Goal: Task Accomplishment & Management: Manage account settings

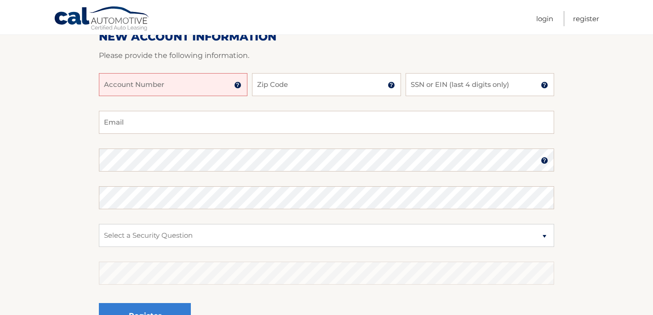
scroll to position [143, 0]
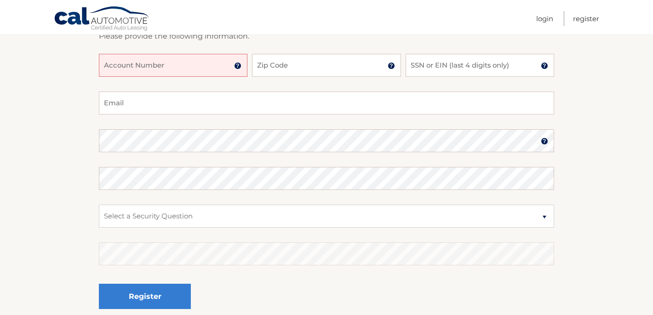
click at [221, 68] on input "Account Number" at bounding box center [173, 65] width 148 height 23
type input "44456014051"
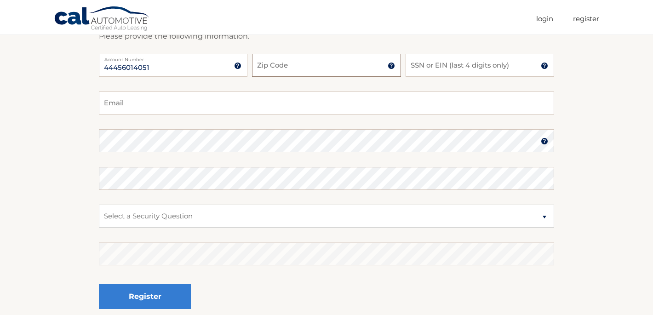
click at [319, 64] on input "Zip Code" at bounding box center [326, 65] width 148 height 23
type input "33065"
click at [483, 64] on input "SSN or EIN (last 4 digits only)" at bounding box center [479, 65] width 148 height 23
type input "7070"
click at [379, 100] on input "Email" at bounding box center [326, 102] width 455 height 23
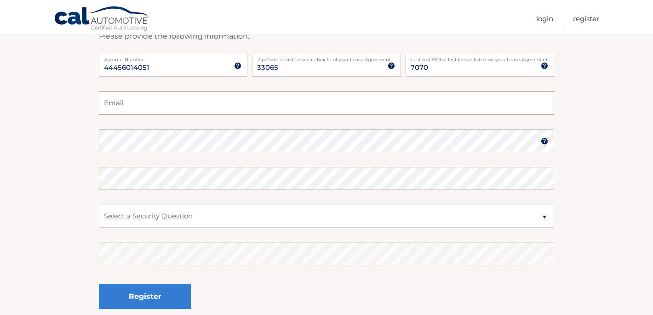
type input "nsalamon71@gmail.com"
click at [278, 216] on select "Select a Security Question What was the name of your elementary school? What is…" at bounding box center [326, 216] width 455 height 23
select select "2"
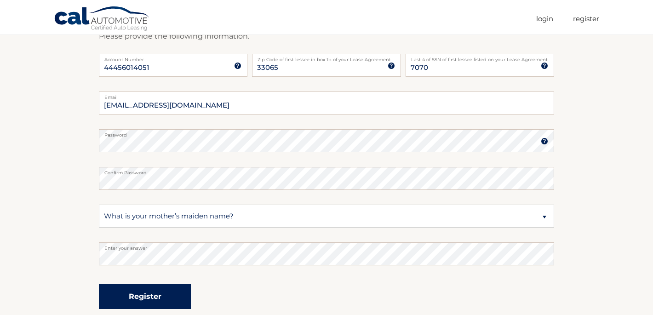
click at [142, 298] on button "Register" at bounding box center [145, 296] width 92 height 25
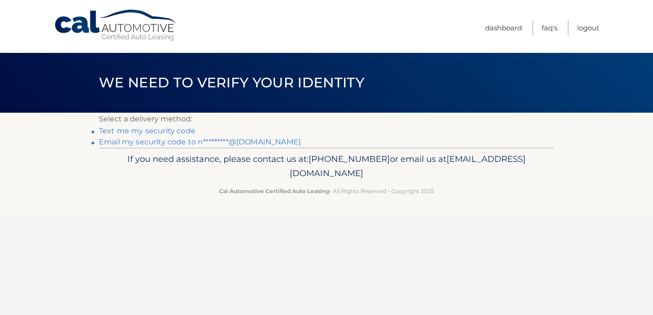
click at [168, 143] on link "Email my security code to n*********@gmail.com" at bounding box center [200, 141] width 202 height 9
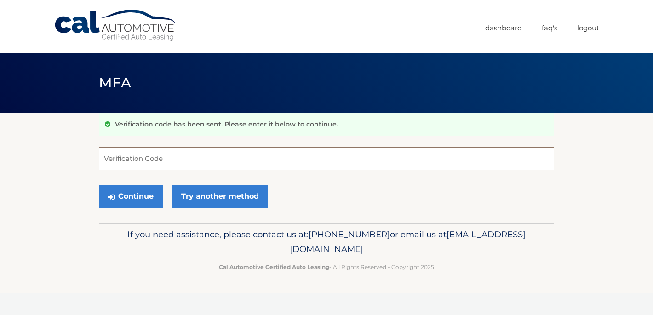
click at [143, 164] on input "Verification Code" at bounding box center [326, 158] width 455 height 23
paste input "584147"
click at [135, 192] on button "Continue" at bounding box center [131, 196] width 64 height 23
click at [122, 199] on button "Continue" at bounding box center [131, 196] width 64 height 23
click at [139, 164] on input "584147" at bounding box center [326, 158] width 455 height 23
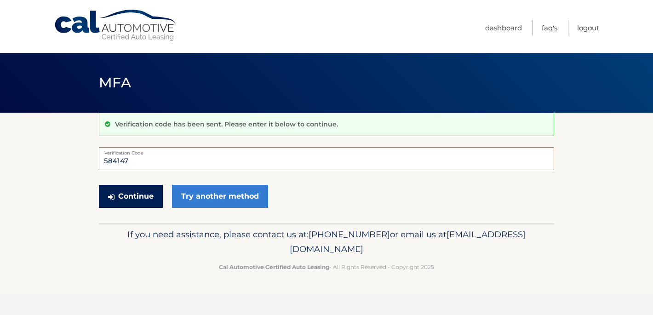
type input "584147"
click at [150, 190] on button "Continue" at bounding box center [131, 196] width 64 height 23
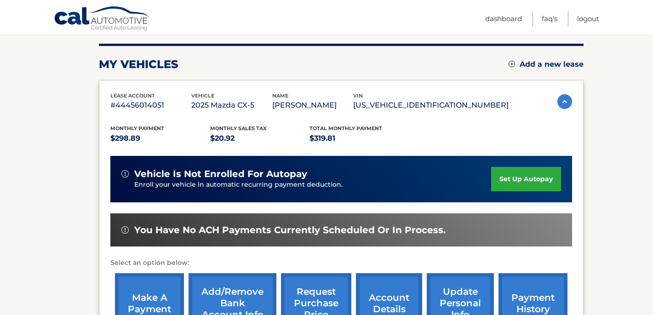
scroll to position [111, 0]
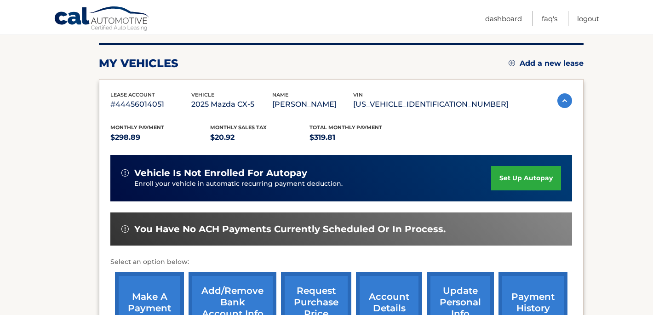
click at [514, 176] on link "set up autopay" at bounding box center [526, 178] width 70 height 24
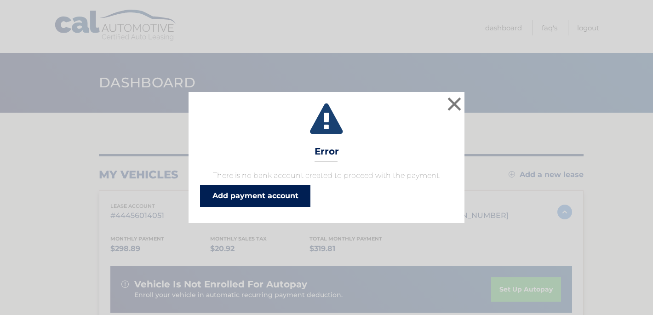
click at [294, 196] on link "Add payment account" at bounding box center [255, 196] width 110 height 22
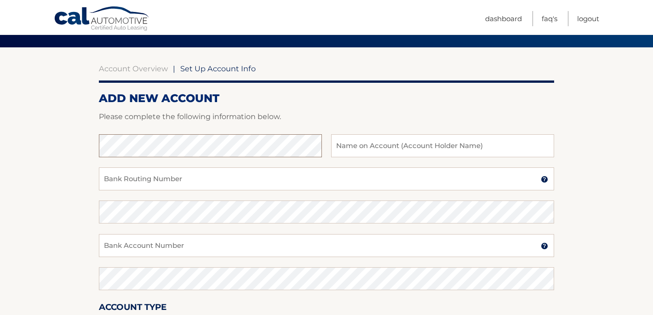
scroll to position [124, 0]
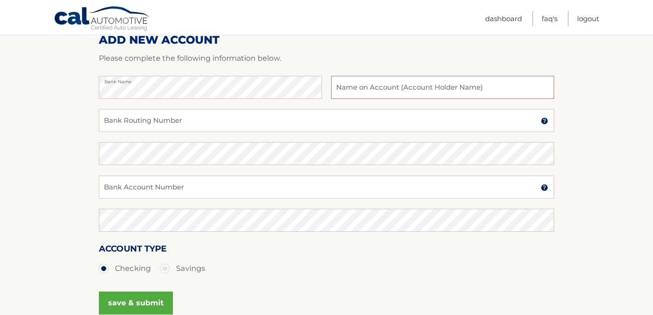
click at [471, 91] on input "text" at bounding box center [442, 87] width 223 height 23
type input "[PERSON_NAME]"
click at [317, 125] on input "Bank Routing Number" at bounding box center [326, 120] width 455 height 23
type input "063107513"
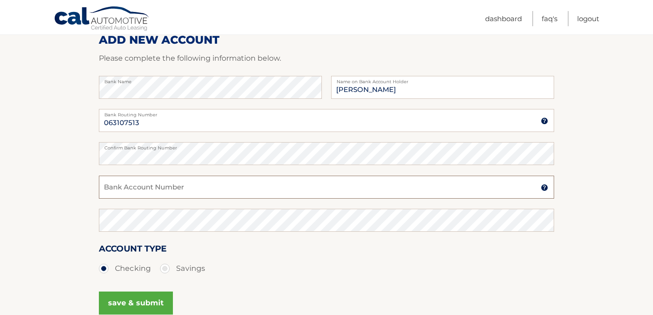
click at [301, 194] on input "Bank Account Number" at bounding box center [326, 187] width 455 height 23
click at [301, 194] on input "7824090901" at bounding box center [326, 187] width 455 height 23
type input "7824090901"
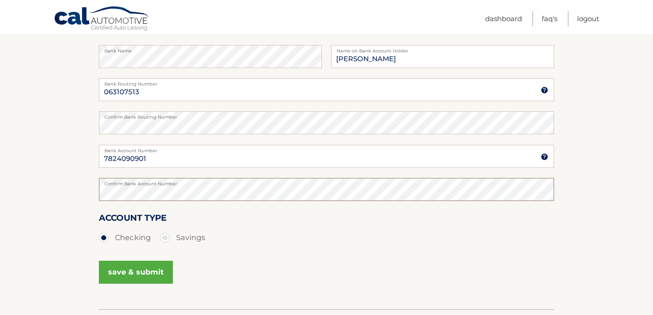
scroll to position [171, 0]
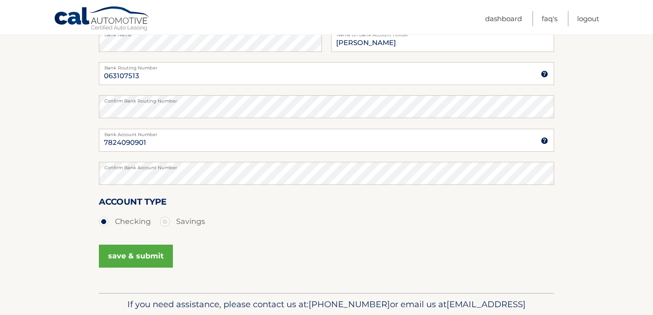
click at [156, 258] on button "save & submit" at bounding box center [136, 256] width 74 height 23
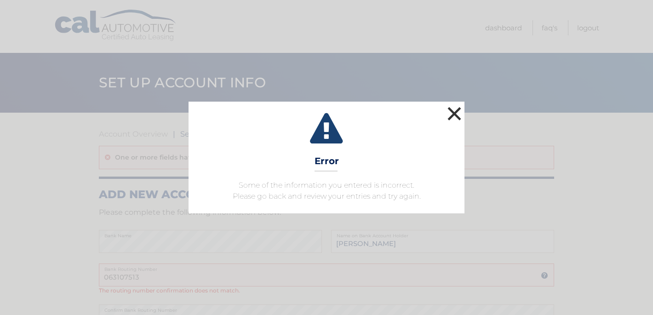
click at [456, 117] on button "×" at bounding box center [454, 113] width 18 height 18
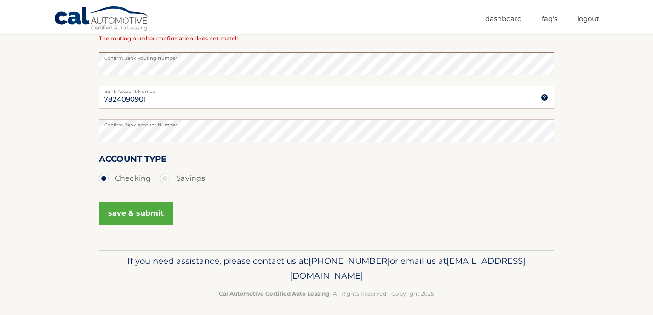
scroll to position [256, 0]
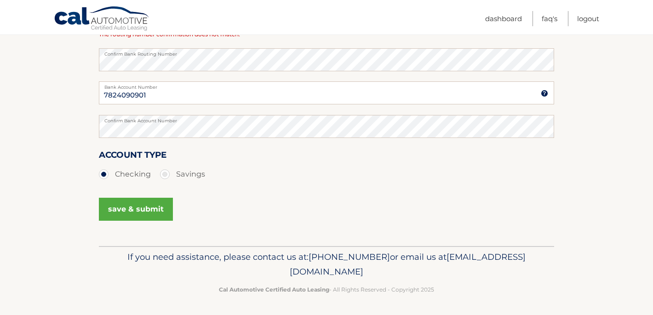
click at [141, 210] on button "save & submit" at bounding box center [136, 209] width 74 height 23
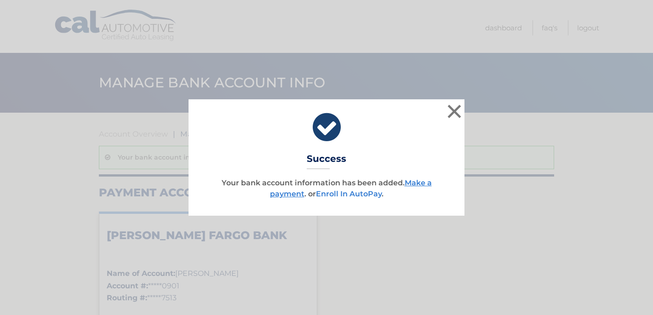
click at [343, 194] on link "Enroll In AutoPay" at bounding box center [349, 193] width 66 height 9
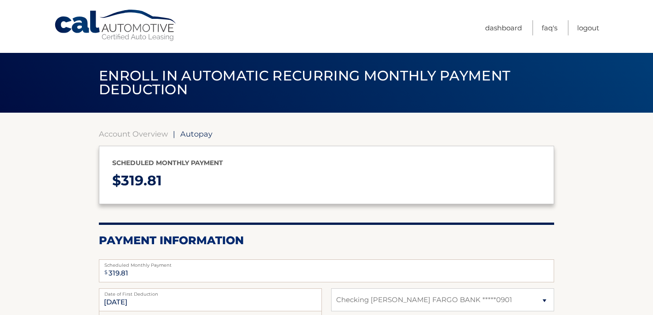
select select "NzNmYWIzYTEtMWI5Ni00YTcyLWFmZmItMDZjNmJiMGEzNWUw"
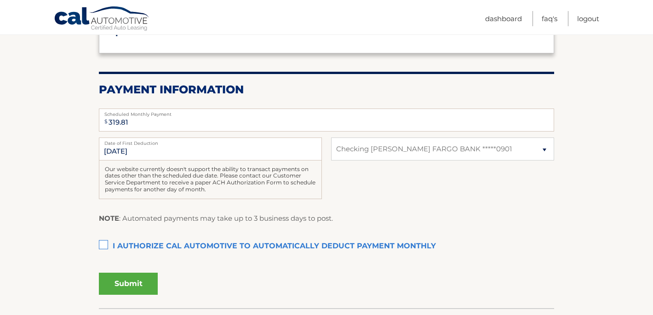
scroll to position [153, 0]
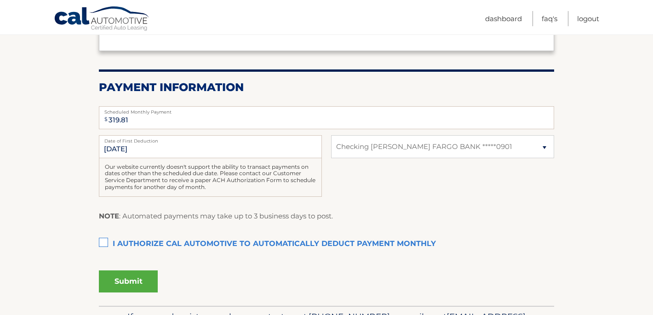
click at [104, 240] on label "I authorize cal automotive to automatically deduct payment monthly This checkbo…" at bounding box center [326, 244] width 455 height 18
click at [0, 0] on input "I authorize cal automotive to automatically deduct payment monthly This checkbo…" at bounding box center [0, 0] width 0 height 0
click at [134, 280] on button "Submit" at bounding box center [128, 281] width 59 height 22
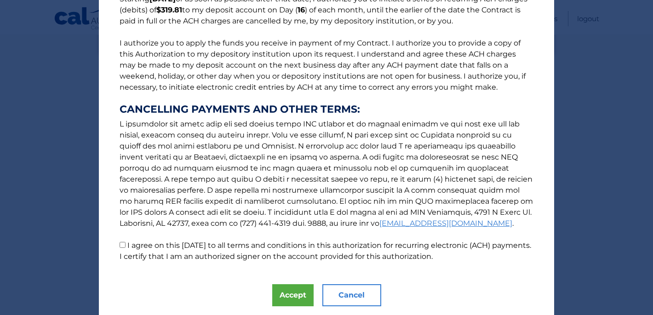
scroll to position [119, 0]
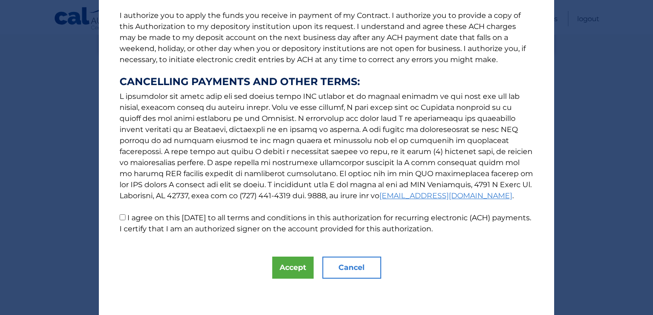
click at [120, 214] on input "I agree on this 09/29/2025 to all terms and conditions in this authorization fo…" at bounding box center [123, 217] width 6 height 6
checkbox input "true"
click at [285, 262] on button "Accept" at bounding box center [292, 267] width 41 height 22
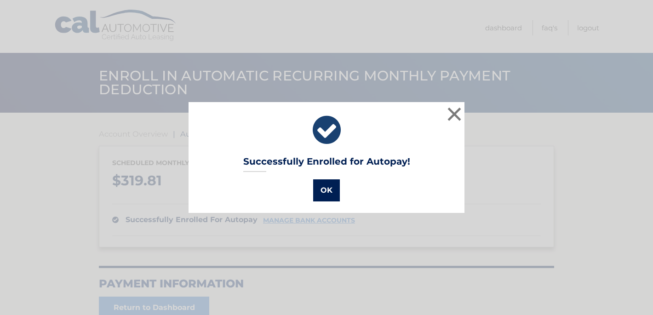
click at [323, 188] on button "OK" at bounding box center [326, 190] width 27 height 22
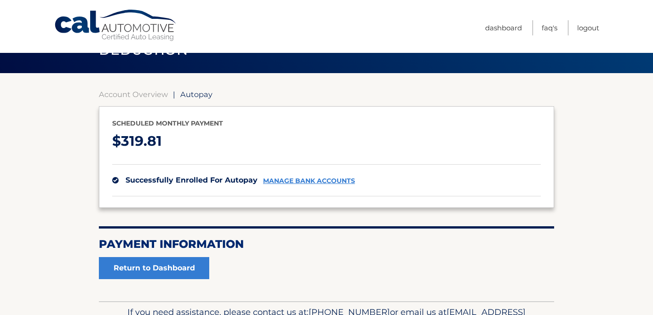
scroll to position [40, 0]
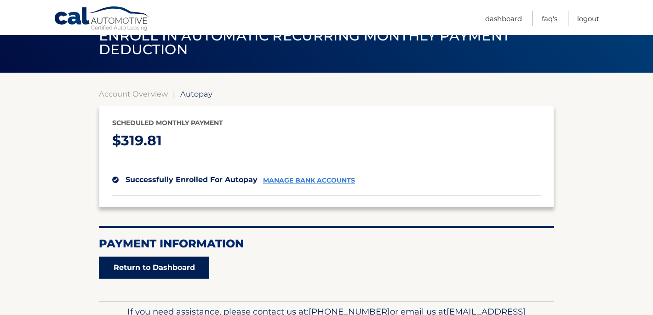
click at [155, 272] on link "Return to Dashboard" at bounding box center [154, 267] width 110 height 22
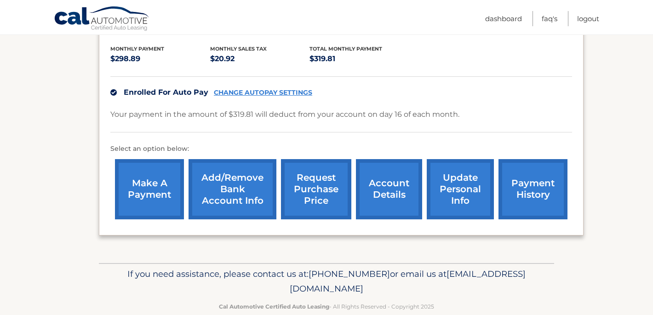
scroll to position [204, 0]
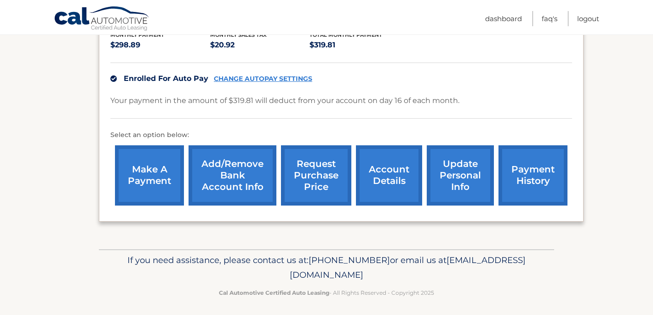
click at [388, 181] on link "account details" at bounding box center [389, 175] width 66 height 60
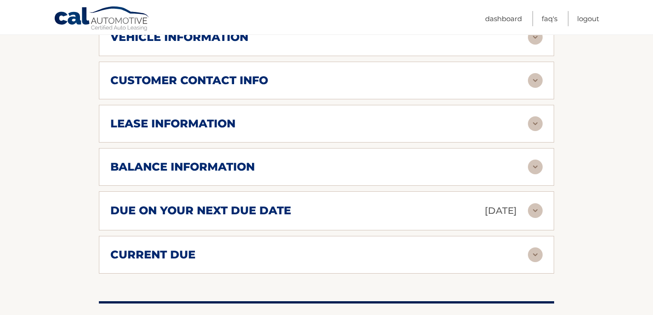
scroll to position [429, 0]
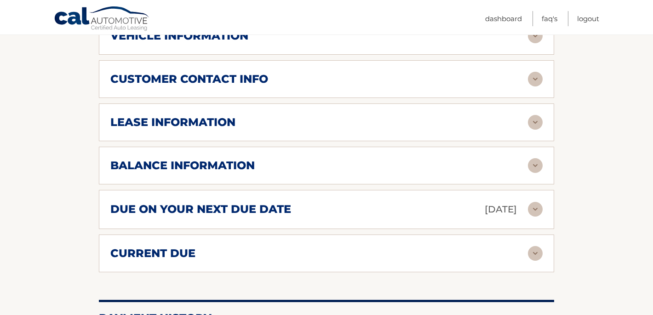
click at [358, 251] on div "current due" at bounding box center [318, 253] width 417 height 14
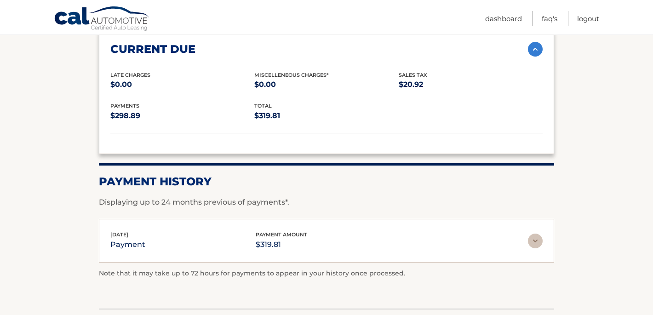
scroll to position [636, 0]
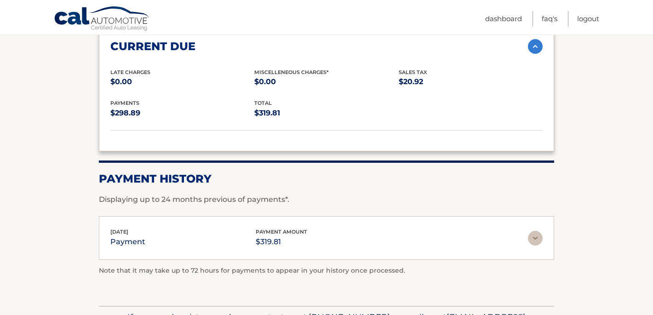
click at [535, 238] on img at bounding box center [535, 238] width 15 height 15
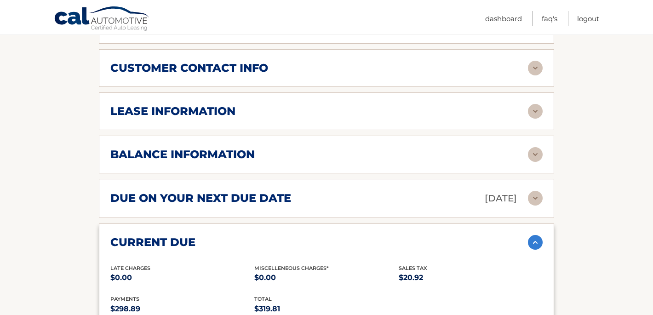
scroll to position [438, 0]
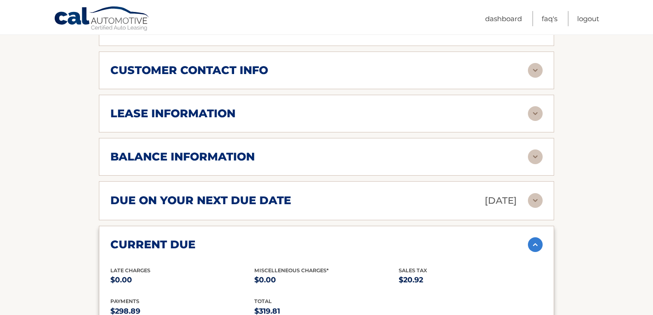
click at [497, 156] on div "balance information" at bounding box center [318, 157] width 417 height 14
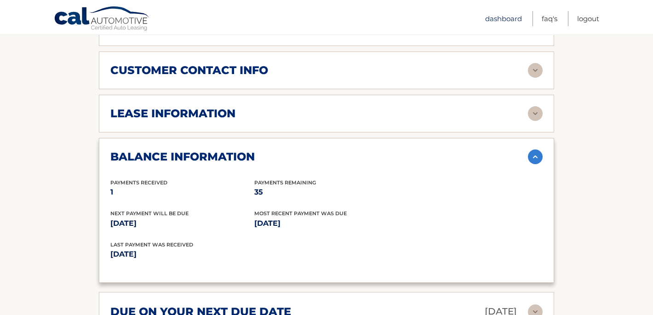
click at [517, 20] on link "Dashboard" at bounding box center [503, 18] width 37 height 15
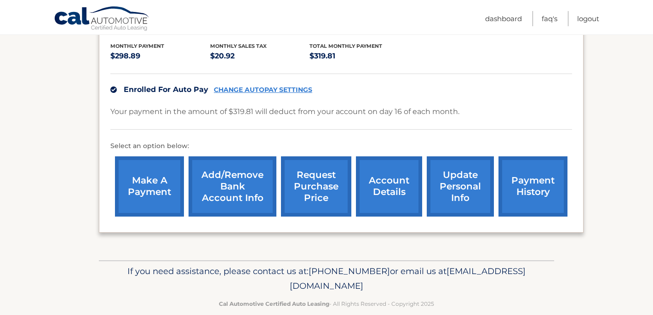
scroll to position [193, 0]
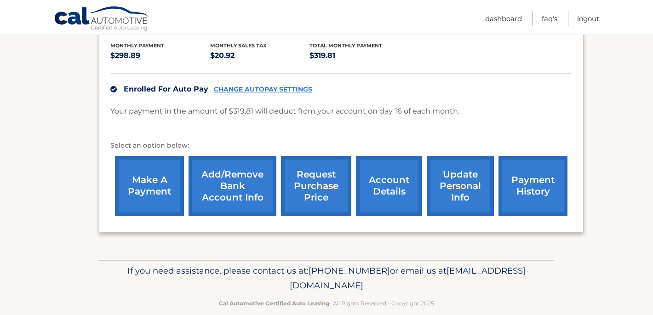
click at [160, 192] on link "make a payment" at bounding box center [149, 186] width 69 height 60
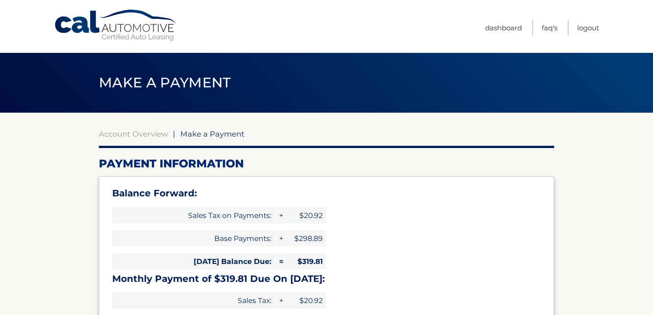
select select "NzNmYWIzYTEtMWI5Ni00YTcyLWFmZmItMDZjNmJiMGEzNWUw"
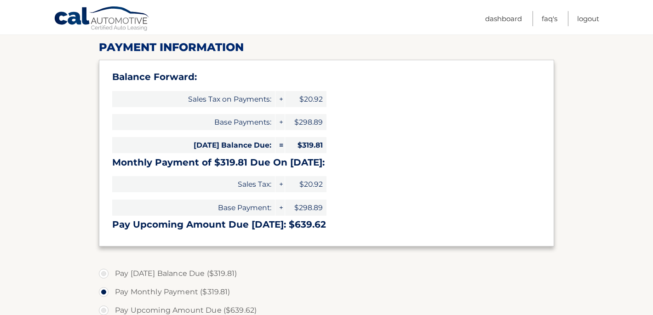
scroll to position [144, 0]
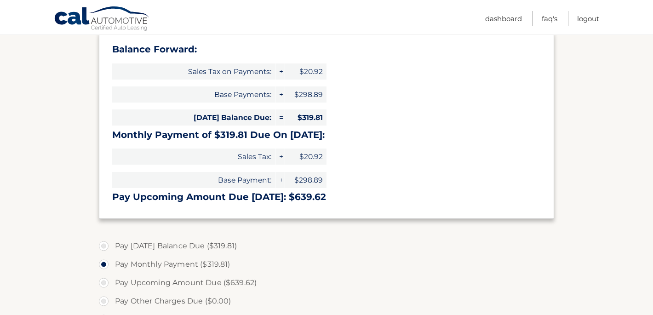
click at [105, 244] on label "Pay Today's Balance Due ($319.81)" at bounding box center [326, 246] width 455 height 18
click at [105, 244] on input "Pay Today's Balance Due ($319.81)" at bounding box center [107, 244] width 9 height 15
radio input "true"
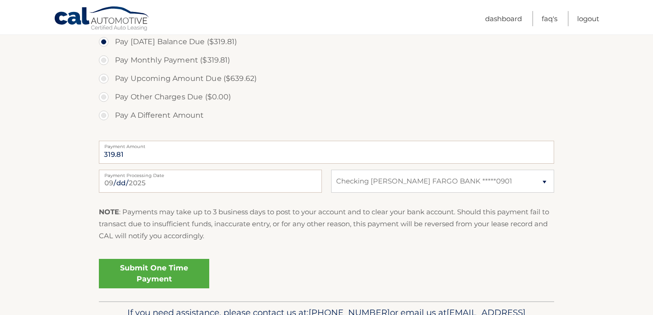
scroll to position [349, 0]
click at [165, 269] on link "Submit One Time Payment" at bounding box center [154, 271] width 110 height 29
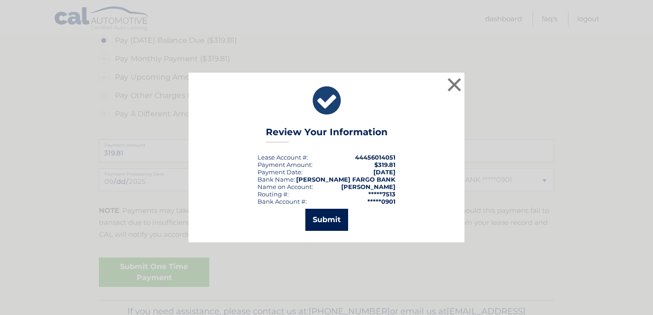
click at [334, 216] on button "Submit" at bounding box center [326, 220] width 43 height 22
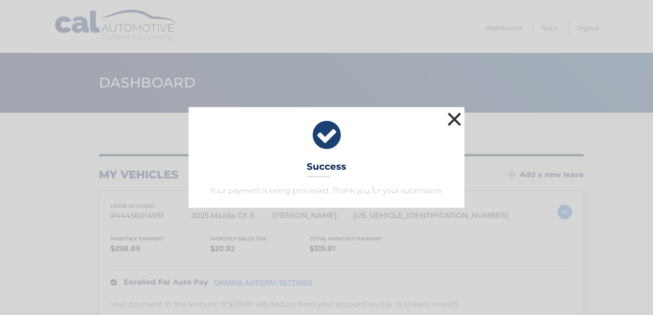
click at [456, 116] on button "×" at bounding box center [454, 119] width 18 height 18
